Goal: Task Accomplishment & Management: Manage account settings

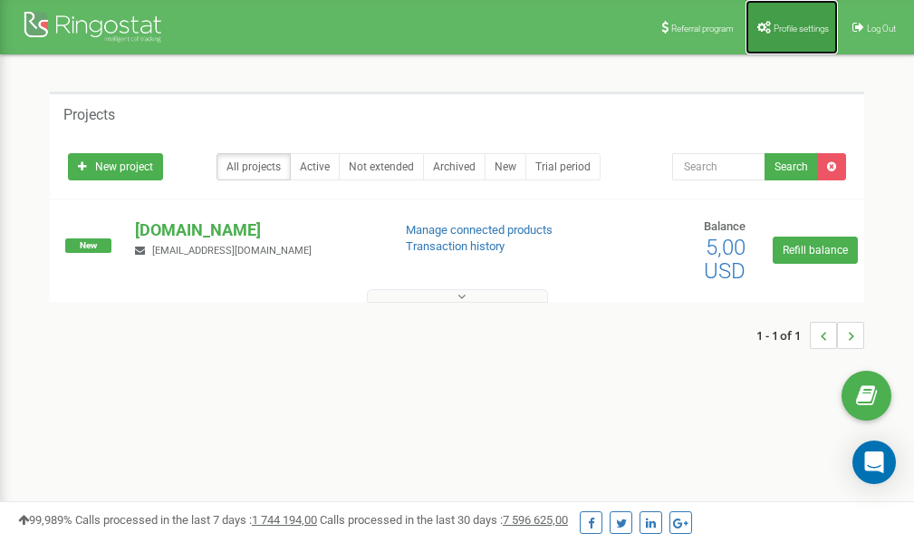
click at [774, 24] on span "Profile settings" at bounding box center [801, 29] width 55 height 10
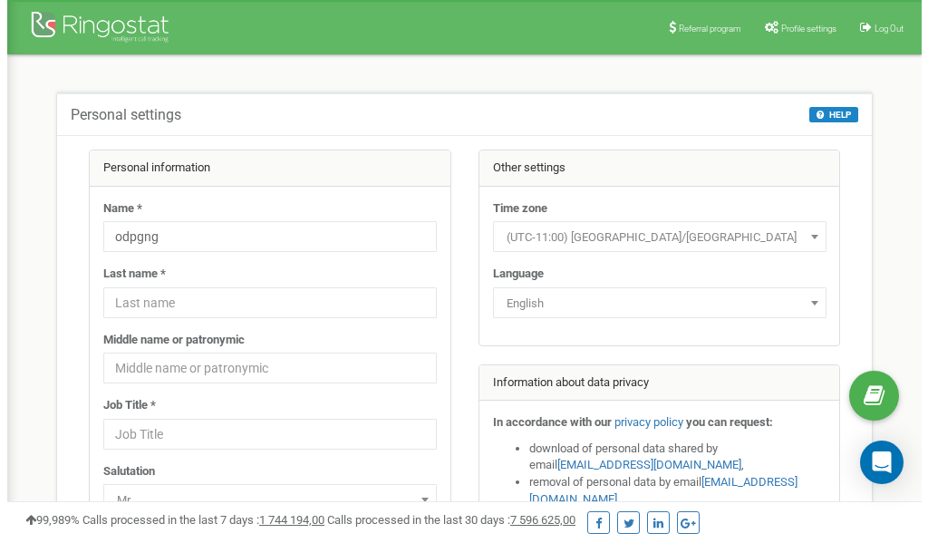
scroll to position [91, 0]
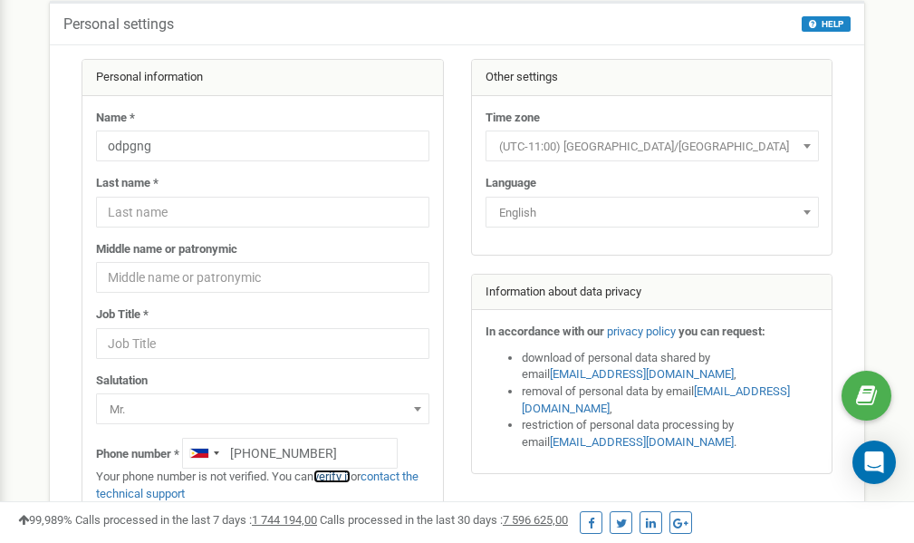
click at [339, 476] on link "verify it" at bounding box center [332, 476] width 37 height 14
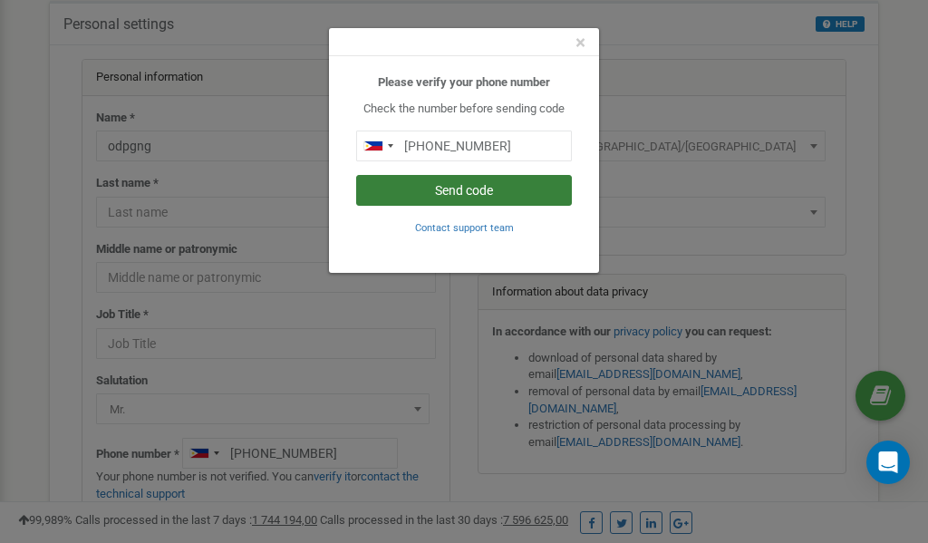
click at [456, 191] on button "Send code" at bounding box center [464, 190] width 216 height 31
